Goal: Transaction & Acquisition: Purchase product/service

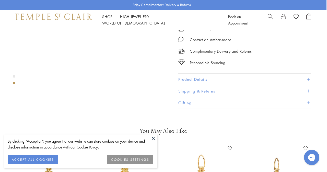
scroll to position [200, 1]
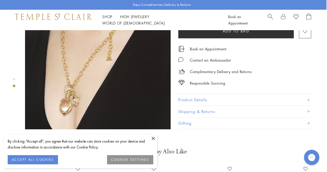
click at [13, 80] on div "Product gallery navigation" at bounding box center [14, 79] width 3 height 3
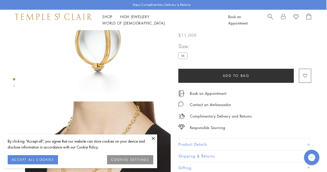
scroll to position [82, 1]
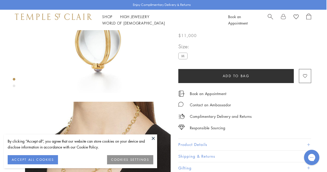
click at [153, 139] on button at bounding box center [154, 138] width 8 height 8
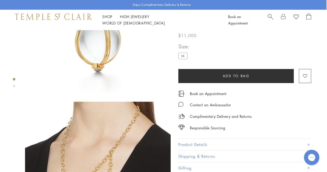
click at [190, 142] on button "Product Details" at bounding box center [244, 145] width 133 height 12
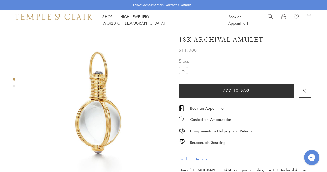
scroll to position [0, 0]
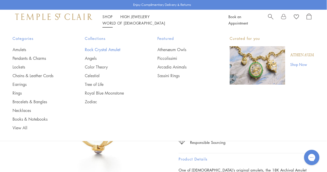
click at [109, 49] on link "Rock Crystal Amulet" at bounding box center [111, 50] width 52 height 6
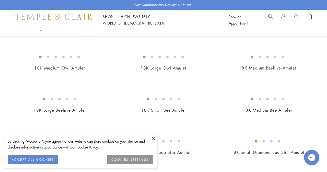
scroll to position [710, 0]
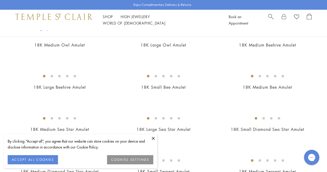
click at [154, 135] on button at bounding box center [154, 138] width 8 height 8
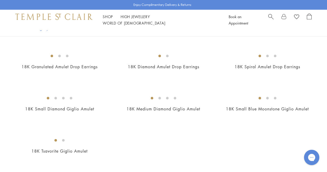
scroll to position [952, 0]
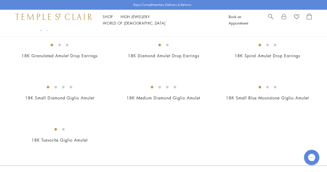
click at [0, 0] on img at bounding box center [0, 0] width 0 height 0
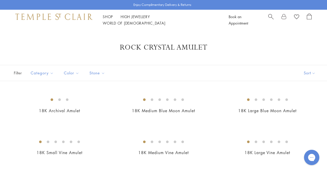
scroll to position [0, 0]
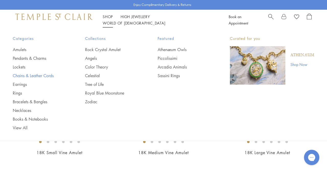
click at [44, 76] on link "Chains & Leather Cords" at bounding box center [39, 76] width 52 height 6
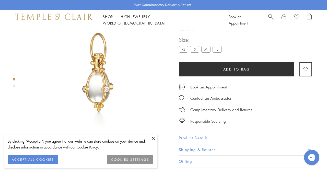
click at [195, 52] on label "S" at bounding box center [194, 49] width 9 height 6
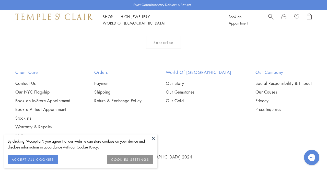
scroll to position [585, 0]
click at [0, 0] on img at bounding box center [0, 0] width 0 height 0
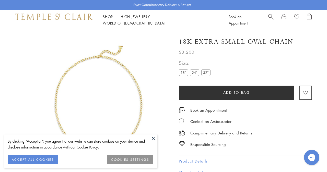
scroll to position [30, 0]
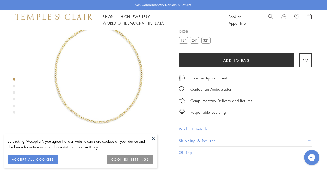
click at [15, 86] on div "Product gallery navigation" at bounding box center [14, 86] width 3 height 3
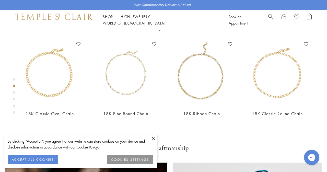
scroll to position [181, 0]
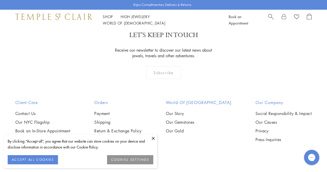
scroll to position [632, 0]
